Goal: Go to known website: Access a specific website the user already knows

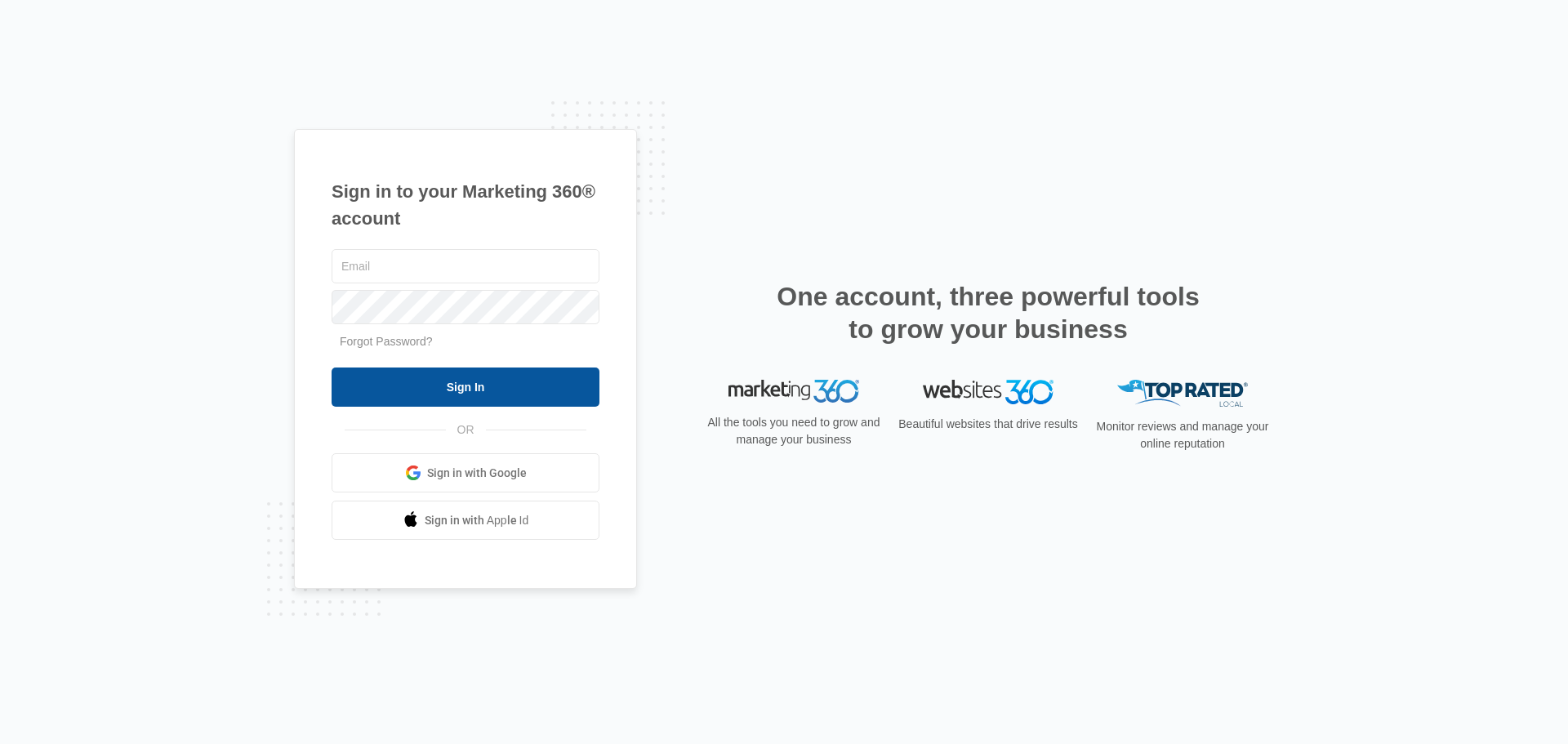
type input "[EMAIL_ADDRESS][DOMAIN_NAME]"
click at [453, 376] on input "Sign In" at bounding box center [465, 387] width 268 height 39
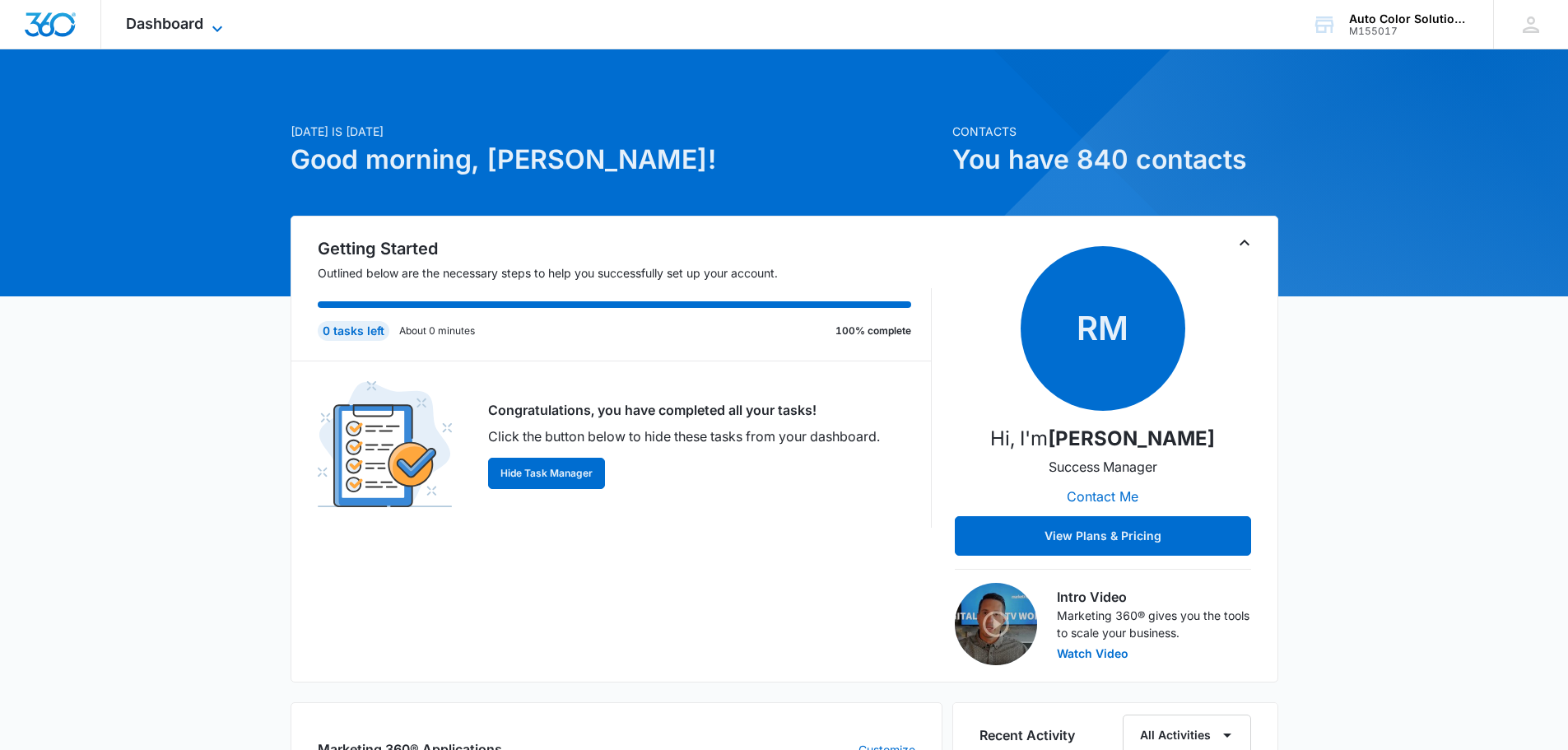
click at [214, 23] on icon at bounding box center [217, 29] width 20 height 20
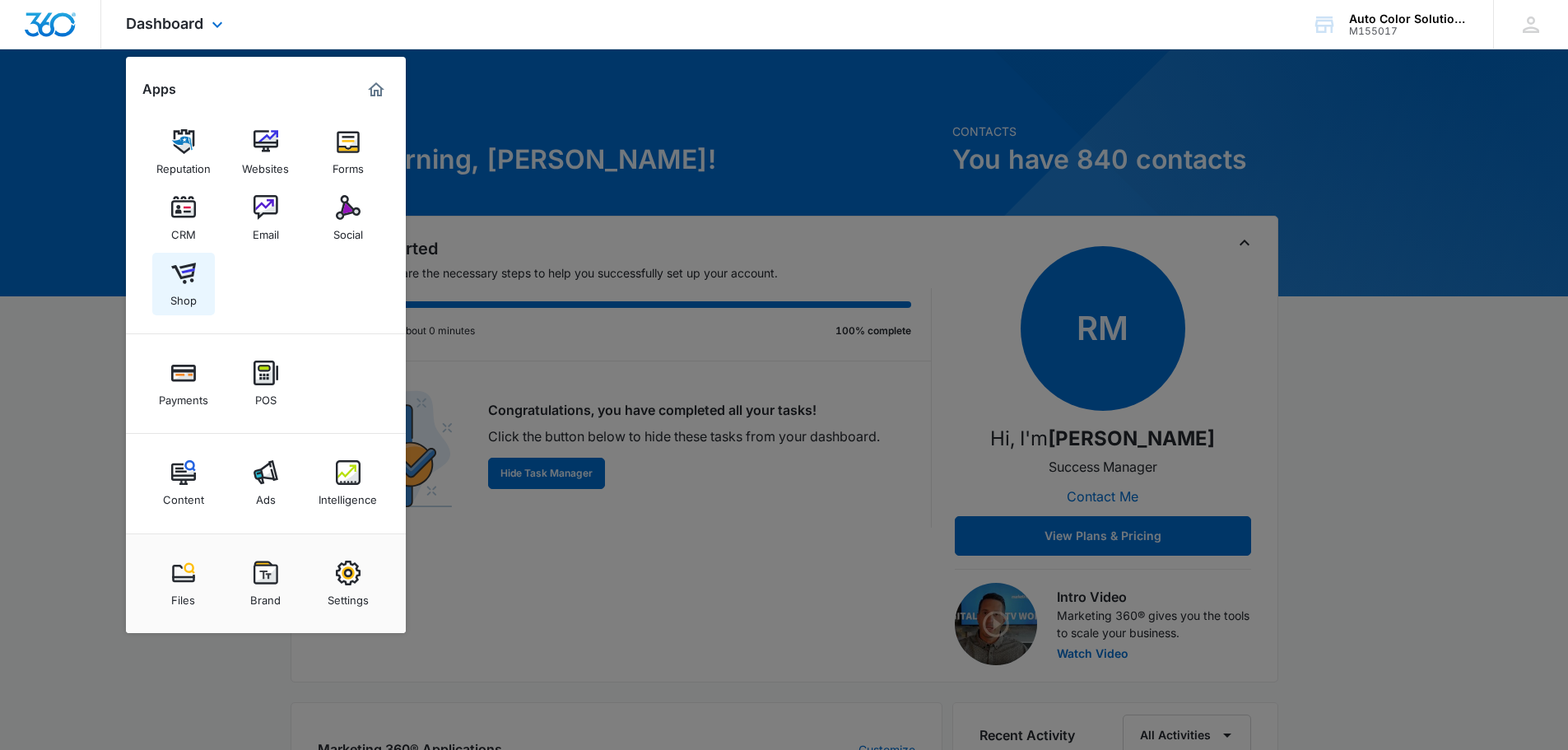
click at [186, 273] on img at bounding box center [183, 273] width 24 height 24
